Goal: Submit feedback/report problem: Submit feedback/report problem

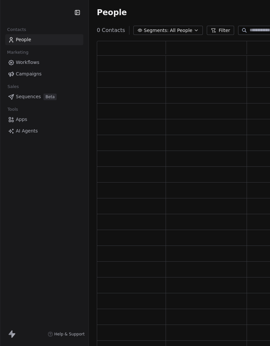
scroll to position [314, 252]
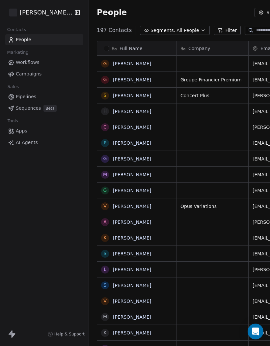
scroll to position [330, 273]
click at [257, 334] on icon "Open Intercom Messenger" at bounding box center [256, 332] width 8 height 8
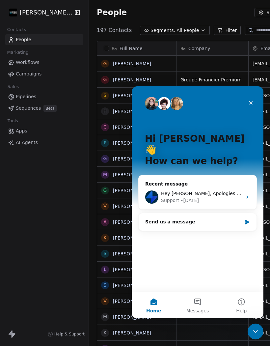
scroll to position [0, 0]
click at [220, 191] on span "Hey Yannick, Apologies let me check and get back - ken" at bounding box center [251, 193] width 180 height 5
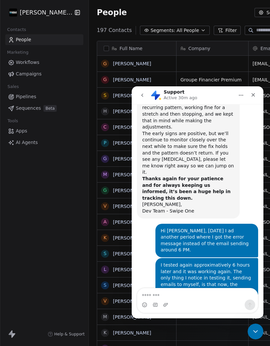
scroll to position [3853, 0]
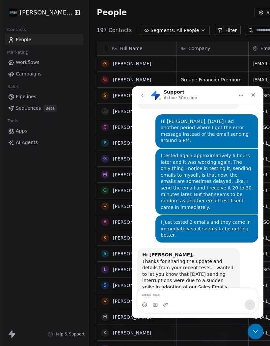
click at [195, 293] on textarea "Message…" at bounding box center [198, 294] width 121 height 11
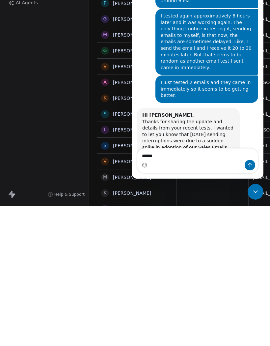
type textarea "*******"
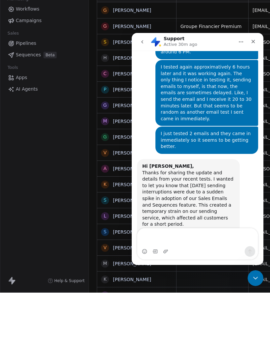
scroll to position [3888, 0]
click at [198, 232] on textarea "Message…" at bounding box center [198, 238] width 121 height 18
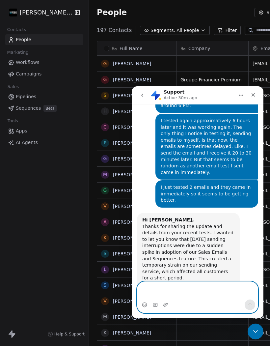
click at [191, 290] on textarea "Message…" at bounding box center [198, 291] width 121 height 18
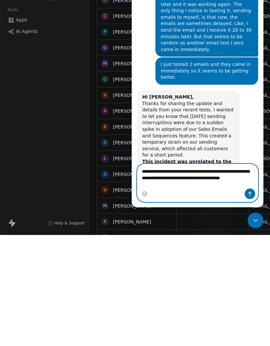
scroll to position [3901, 0]
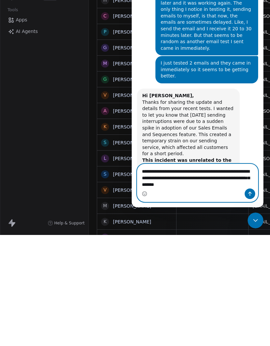
type textarea "**********"
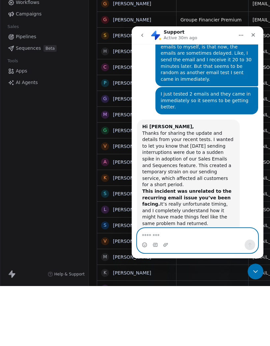
click at [208, 231] on textarea "Message…" at bounding box center [198, 234] width 121 height 11
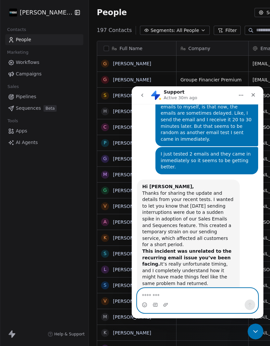
click at [185, 294] on textarea "Message…" at bounding box center [198, 294] width 121 height 11
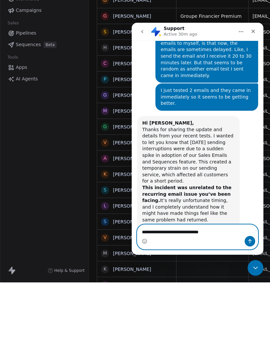
type textarea "**********"
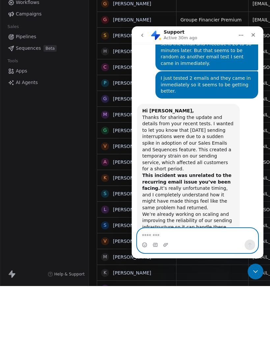
click at [185, 233] on textarea "Message…" at bounding box center [198, 234] width 121 height 11
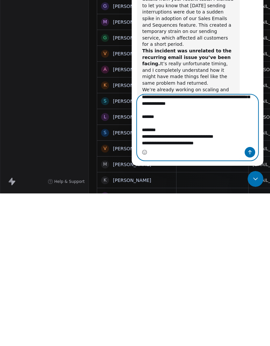
scroll to position [3977, 0]
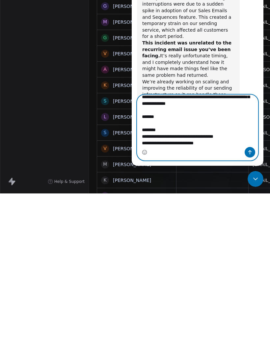
type textarea "**********"
click at [249, 155] on button "Send a message…" at bounding box center [250, 152] width 11 height 11
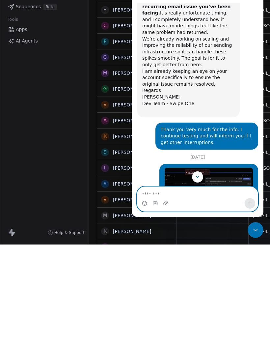
scroll to position [4071, 0]
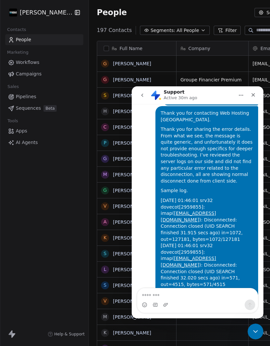
scroll to position [4432, 0]
click at [256, 330] on icon "Close Intercom Messenger" at bounding box center [256, 332] width 8 height 8
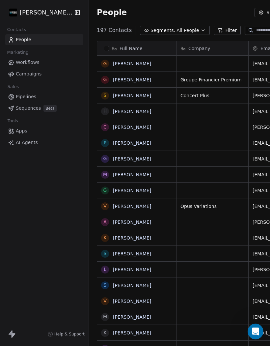
scroll to position [330, 273]
